Goal: Task Accomplishment & Management: Manage account settings

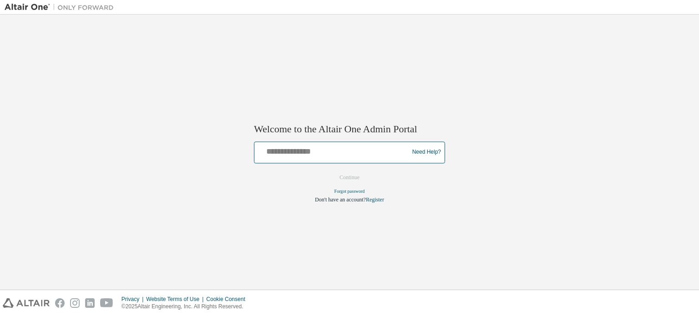
click at [322, 151] on input "text" at bounding box center [333, 150] width 150 height 13
type input "**********"
click at [357, 175] on button "Continue" at bounding box center [349, 178] width 39 height 14
click at [353, 174] on button "Continue" at bounding box center [349, 178] width 39 height 14
click at [355, 180] on button "Continue" at bounding box center [349, 178] width 39 height 14
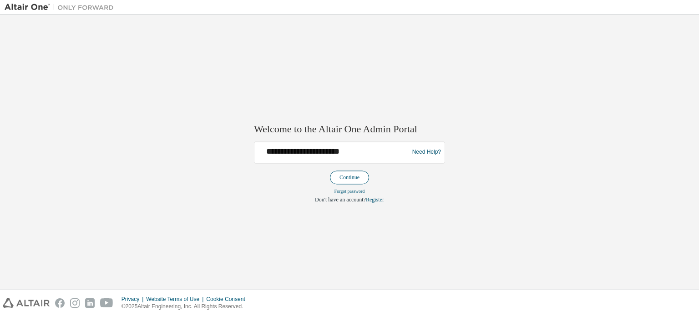
click at [362, 171] on button "Continue" at bounding box center [349, 178] width 39 height 14
click at [361, 180] on button "Continue" at bounding box center [349, 178] width 39 height 14
click at [431, 153] on link "Need Help?" at bounding box center [426, 152] width 29 height 0
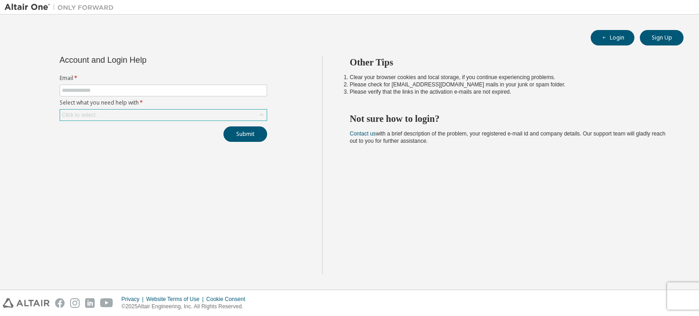
click at [266, 114] on icon at bounding box center [261, 115] width 9 height 9
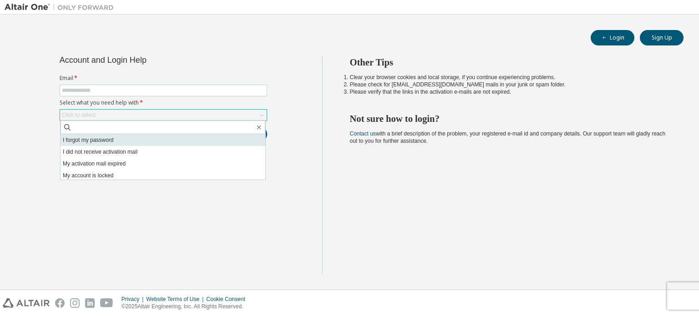
click at [142, 140] on li "I forgot my password" at bounding box center [163, 140] width 205 height 12
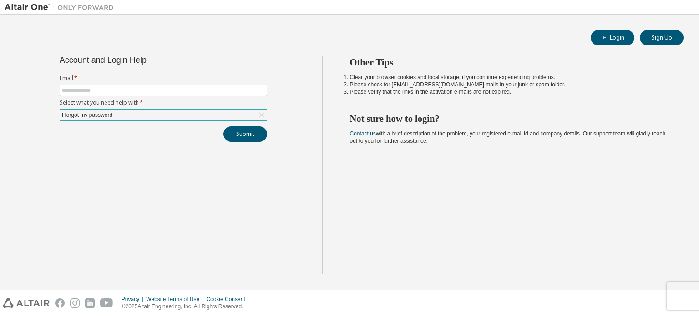
click at [149, 93] on input "text" at bounding box center [163, 90] width 203 height 7
type input "**********"
click at [594, 35] on button "Login" at bounding box center [613, 37] width 44 height 15
